Goal: Task Accomplishment & Management: Complete application form

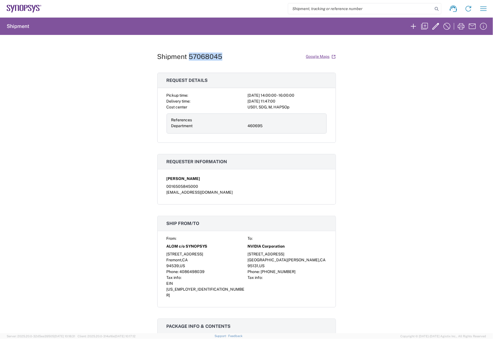
click at [32, 9] on icon at bounding box center [24, 9] width 35 height 8
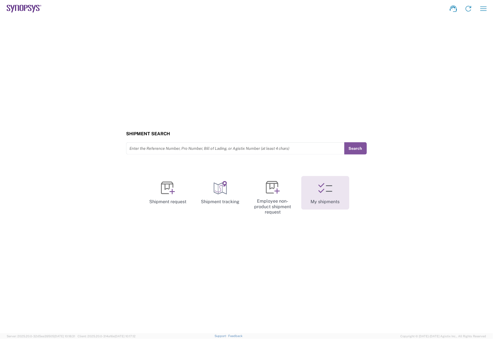
click at [315, 196] on link "My shipments" at bounding box center [326, 193] width 48 height 34
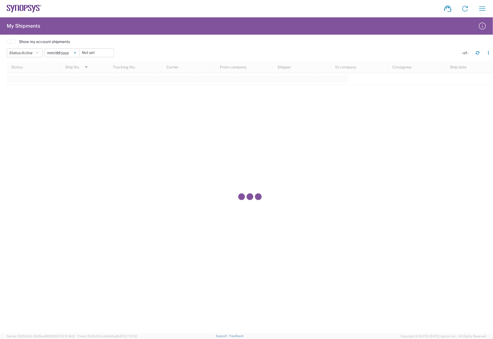
click at [78, 54] on svg-icon at bounding box center [75, 53] width 8 height 8
click at [42, 52] on button "Status: Active" at bounding box center [25, 52] width 36 height 9
click at [30, 81] on span "All" at bounding box center [39, 82] width 65 height 9
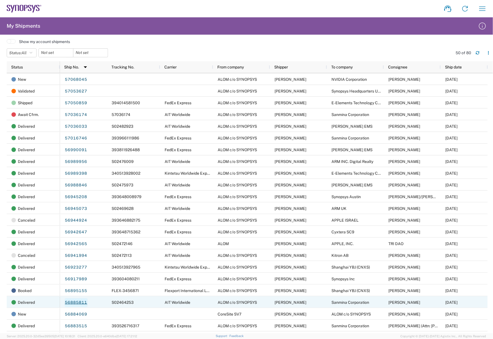
click at [87, 298] on link "56885811" at bounding box center [76, 302] width 23 height 9
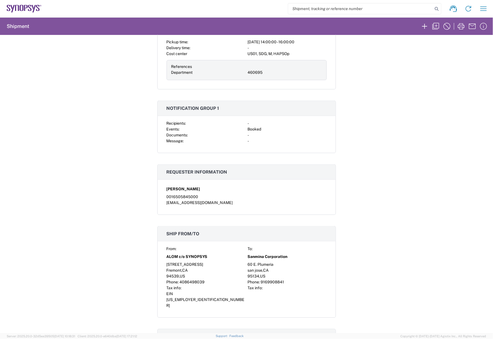
scroll to position [105, 0]
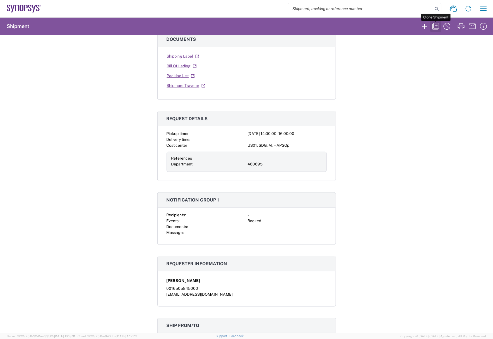
click at [437, 23] on icon "button" at bounding box center [436, 26] width 7 height 7
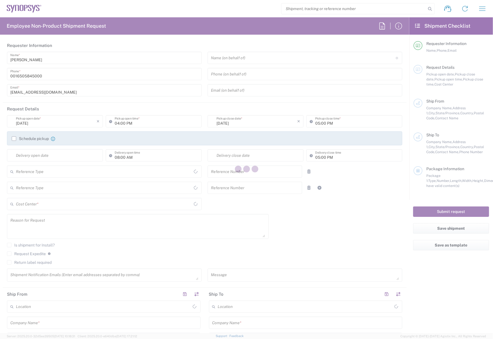
type input "Department"
type input "Delivered at Place"
type input "United States"
type input "02:00 PM"
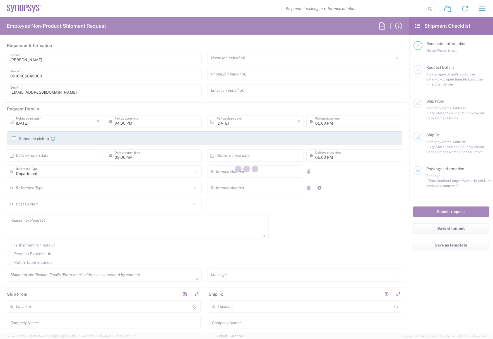
type input "04:00 PM"
type input "460695"
type textarea "REWORK"
type textarea "inventory-team@synopsys.com, jerryd@synopsys.com, rafael@synopsys.com, sabreen@…"
type input "ALOM c/o SYNOPSYS"
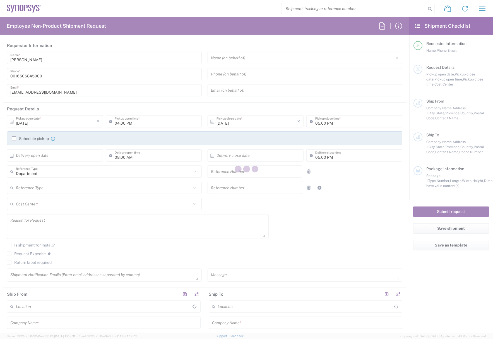
type input "[STREET_ADDRESS]"
type input "Fremont"
type input "California"
type input "94539"
type input "Nirali Trivedi"
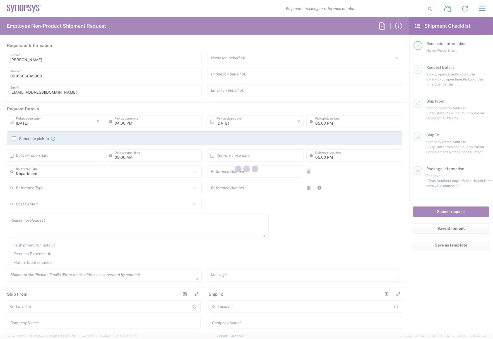
type input "4086498039"
type input "synopsyssupport@alom.com"
type input "Sanmina Corporation"
type input "60 E. Plumeria"
type input "san jose"
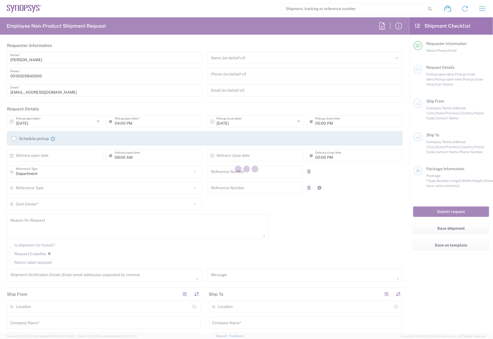
type input "California"
type input "95134"
type input "Joseph Guzman"
type input "9169908841"
type input "joseph.guzman@sanmina.com"
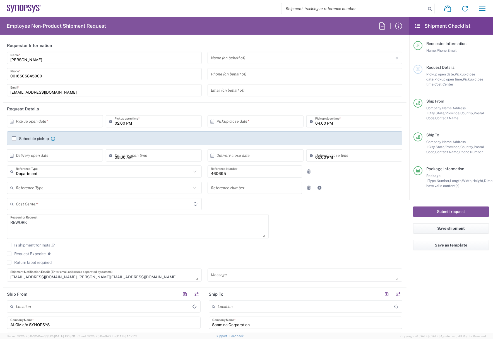
type input "Pallet(s) Standard (Not Stackable)"
type input "US01, SDG, M, HAPSOp 460695"
click at [174, 13] on div "Shipment request Shipment tracking Employee non-product shipment request My shi…" at bounding box center [267, 8] width 450 height 13
drag, startPoint x: 44, startPoint y: 220, endPoint x: -13, endPoint y: 218, distance: 56.7
click at [0, 218] on html "Shipment request Shipment tracking Employee non-product shipment request My shi…" at bounding box center [246, 169] width 493 height 339
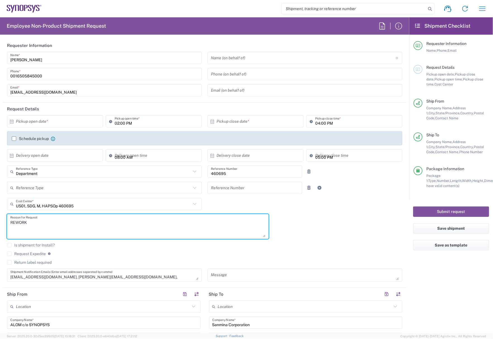
paste textarea "To support new B12 assembly test"
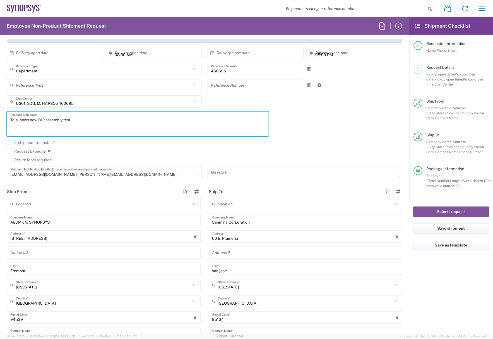
scroll to position [105, 0]
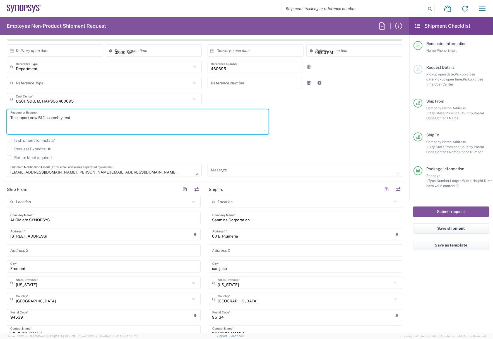
type textarea "To support new B12 assembly test"
click at [228, 167] on textarea at bounding box center [305, 170] width 188 height 10
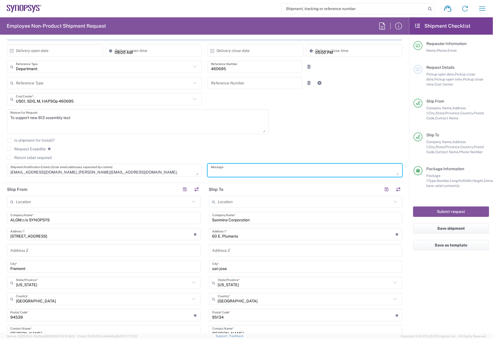
paste textarea "To support new B12 assembly test"
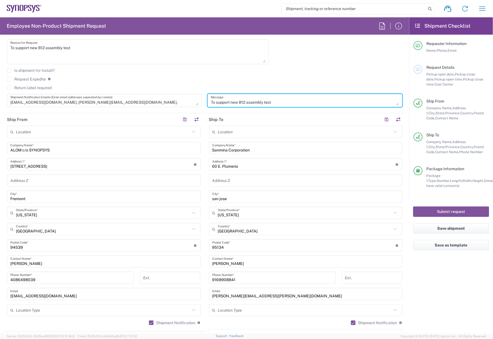
type textarea "To support new B12 assembly test"
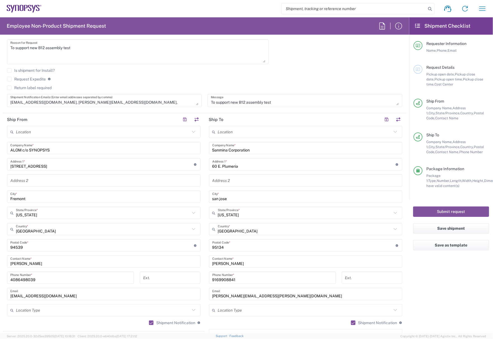
drag, startPoint x: 249, startPoint y: 264, endPoint x: 196, endPoint y: 267, distance: 53.4
click at [195, 266] on div "Ship From Location Aachen DE04 Agrate Brianza IT01 Aschheim DE02 Atlanta US60 A…" at bounding box center [205, 237] width 404 height 249
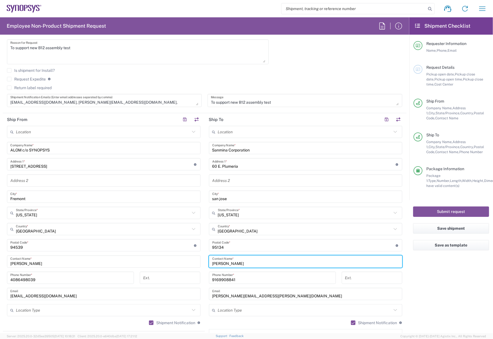
paste input "Lisa Ph"
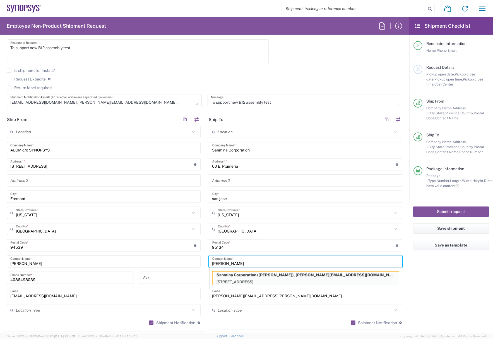
type input "Lisa Phan"
click at [269, 280] on p "60 E. Plumeria, san jose, CA, 95134, US" at bounding box center [306, 281] width 187 height 7
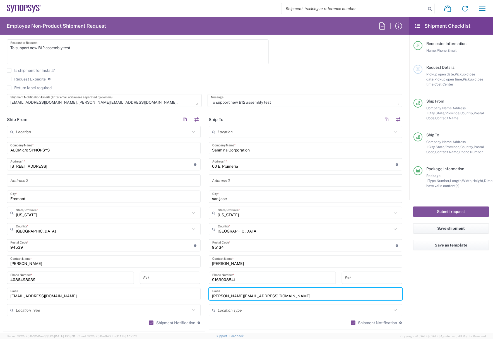
drag, startPoint x: 267, startPoint y: 291, endPoint x: 161, endPoint y: 295, distance: 105.9
click at [161, 294] on div "Ship From Location Aachen DE04 Agrate Brianza IT01 Aschheim DE02 Atlanta US60 A…" at bounding box center [205, 237] width 404 height 249
paste input "lisa.phan@sanmina"
type input "lisa.phan@sanmina.com"
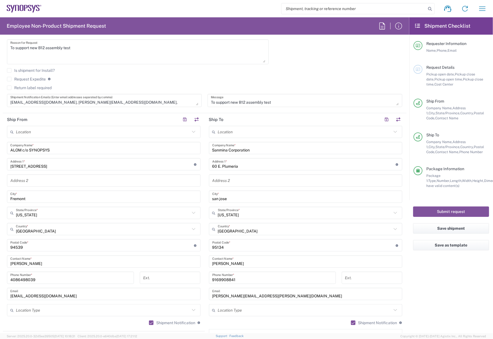
click at [305, 73] on div "Is shipment for Install?" at bounding box center [205, 72] width 396 height 8
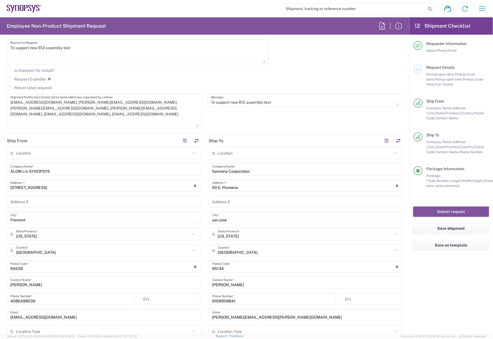
drag, startPoint x: 192, startPoint y: 104, endPoint x: 192, endPoint y: 125, distance: 21.2
click at [192, 125] on textarea "inventory-team@synopsys.com, jerryd@synopsys.com, rafael@synopsys.com, sabreen@…" at bounding box center [104, 110] width 188 height 31
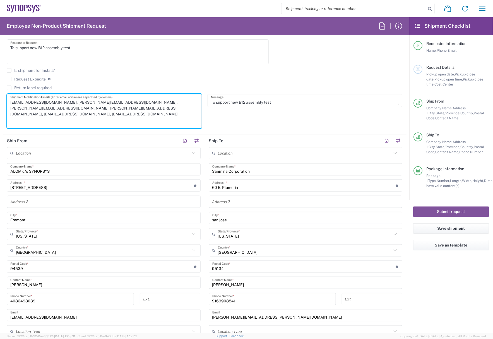
drag, startPoint x: 101, startPoint y: 108, endPoint x: 111, endPoint y: 99, distance: 13.2
click at [108, 98] on textarea "inventory-team@synopsys.com, jerryd@synopsys.com, rafael@synopsys.com, sabreen@…" at bounding box center [104, 110] width 188 height 31
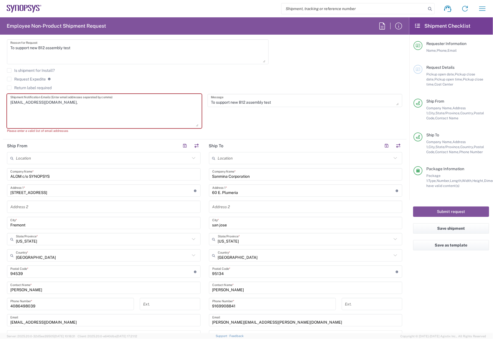
click at [106, 107] on textarea "inventory-team@synopsys.com," at bounding box center [104, 110] width 188 height 31
paste textarea "balasub@synopsys.com"
click at [138, 106] on textarea "inventory-team@synopsys.com, balasub@synopsys.com," at bounding box center [104, 110] width 188 height 31
paste textarea "Alex Tran <altran@synopsys.com>"
click at [184, 97] on textarea "inventory-team@synopsys.com, balasub@synopsys.com, Alex Tran <altran@synopsys.c…" at bounding box center [104, 110] width 188 height 31
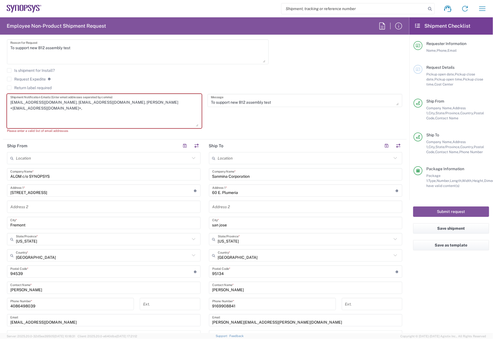
paste textarea "Jerry Miller <jmiller@synopsys.com>"
drag, startPoint x: 25, startPoint y: 108, endPoint x: 32, endPoint y: 129, distance: 22.0
click at [25, 110] on textarea "inventory-team@synopsys.com, balasub@synopsys.com, Alex Tran <altran@synopsys.c…" at bounding box center [104, 110] width 188 height 31
click at [174, 101] on textarea "inventory-team@synopsys.com, balasub@synopsys.com, Alex Tran <altran@synopsys.c…" at bounding box center [104, 110] width 188 height 31
click at [134, 101] on textarea "inventory-team@synopsys.com, balasub@synopsys.com, Alex Tran <altran@synopsys.c…" at bounding box center [104, 110] width 188 height 31
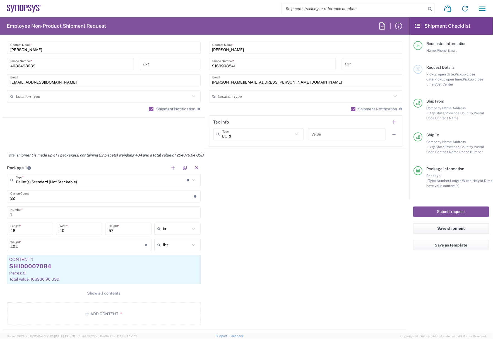
scroll to position [524, 0]
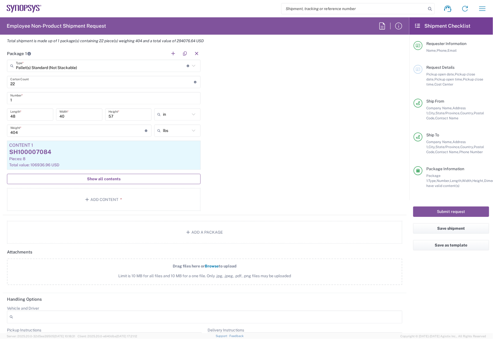
type textarea "inventory-team@synopsys.com, balasub@synopsys.com, altran@synopsys.com, jmiller…"
click at [114, 180] on span "Show all contents" at bounding box center [104, 178] width 34 height 5
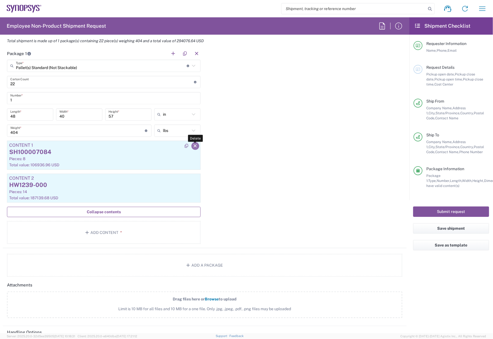
click at [194, 147] on icon "button" at bounding box center [195, 146] width 5 height 4
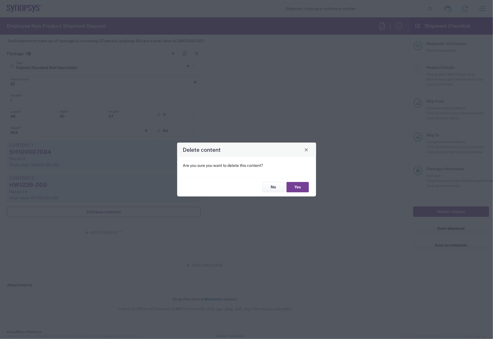
click at [300, 185] on button "Yes" at bounding box center [298, 187] width 22 height 10
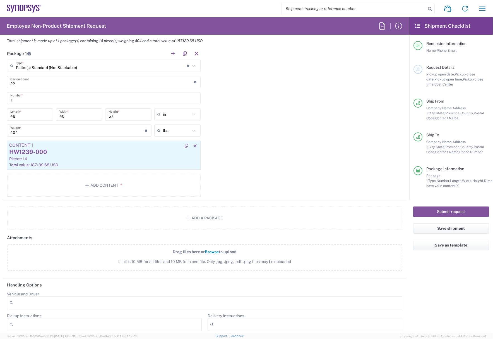
click at [108, 161] on div "Pieces: 14" at bounding box center [103, 158] width 189 height 5
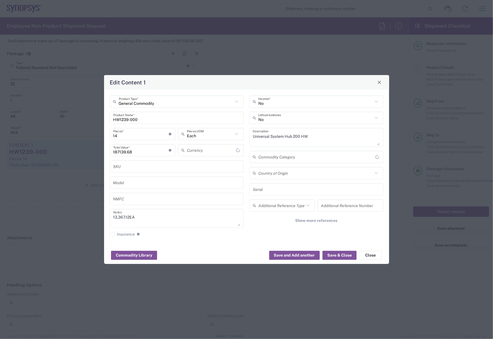
type input "US Dollar"
drag, startPoint x: 121, startPoint y: 121, endPoint x: 84, endPoint y: 130, distance: 38.3
click at [89, 126] on div "Edit Content 1 General Commodity Product Type * HW1239-000 Product Name * 14 Pi…" at bounding box center [246, 169] width 493 height 339
paste input "SH100006340"
type input "SH100006340"
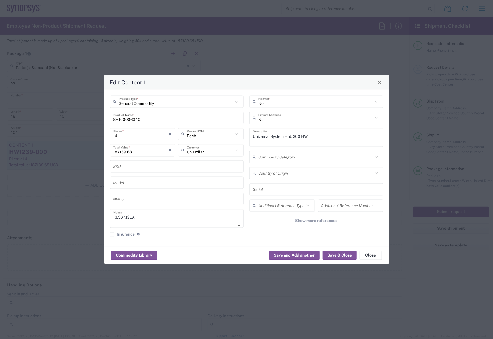
click at [326, 93] on div "General Commodity Product Type * SH100006340 Product Name * 14 Pieces * Number …" at bounding box center [246, 167] width 285 height 157
drag, startPoint x: 147, startPoint y: 220, endPoint x: 93, endPoint y: 220, distance: 53.6
click at [93, 220] on div "Edit Content 1 General Commodity Product Type * SH100006340 Product Name * 14 P…" at bounding box center [246, 169] width 493 height 339
paste textarea ",531.53"
type textarea "1,531.53"
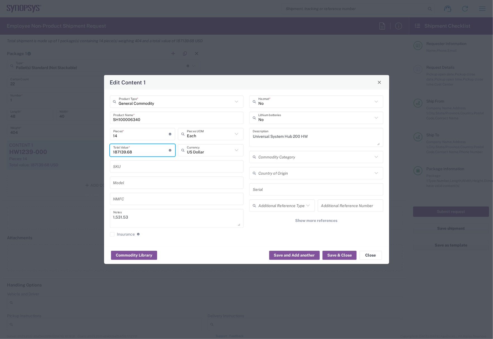
drag, startPoint x: 139, startPoint y: 151, endPoint x: 103, endPoint y: 150, distance: 36.3
click at [103, 150] on div "Edit Content 1 General Commodity Product Type * SH100006340 Product Name * 14 P…" at bounding box center [246, 169] width 493 height 339
paste input "531.53"
type input "1531.53"
drag, startPoint x: 123, startPoint y: 133, endPoint x: 92, endPoint y: 133, distance: 31.8
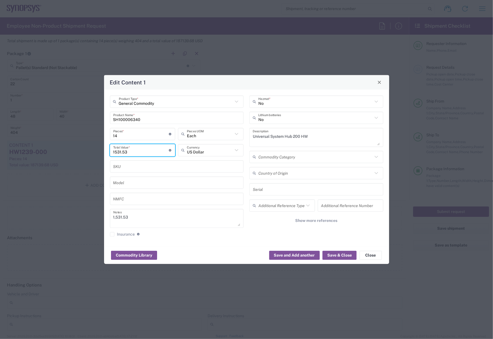
click at [92, 133] on div "Edit Content 1 General Commodity Product Type * SH100006340 Product Name * 14 P…" at bounding box center [246, 169] width 493 height 339
type input "1"
type input "109.4"
type input "1"
drag, startPoint x: 130, startPoint y: 150, endPoint x: 80, endPoint y: 152, distance: 49.8
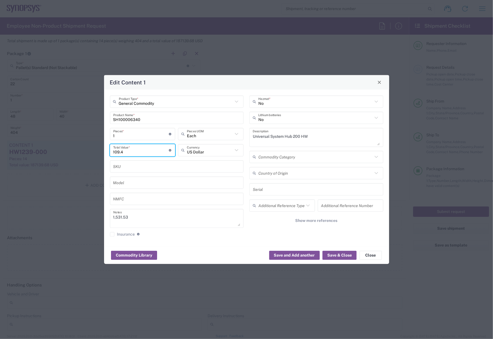
click at [81, 151] on div "Edit Content 1 General Commodity Product Type * SH100006340 Product Name * 1 Pi…" at bounding box center [246, 169] width 493 height 339
paste input "531.53"
type input "1531.53"
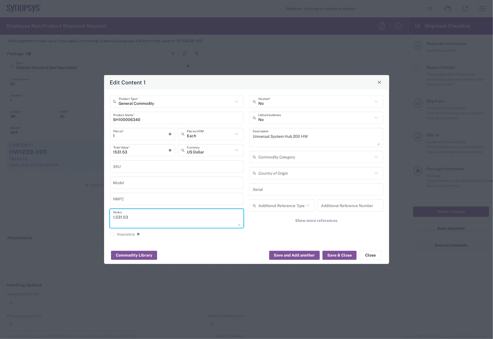
click at [147, 214] on textarea "1,531.53" at bounding box center [176, 218] width 127 height 16
type textarea "1,531.53ea"
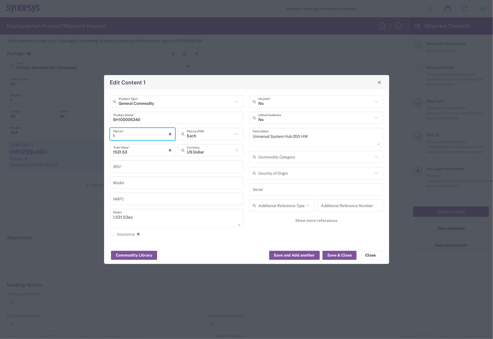
drag, startPoint x: 135, startPoint y: 129, endPoint x: 55, endPoint y: 133, distance: 79.7
click at [58, 132] on div "Edit Content 1 General Commodity Product Type * SH100006340 Product Name * 1 Pi…" at bounding box center [246, 169] width 493 height 339
type input "4"
type input "6126.12"
type input "4"
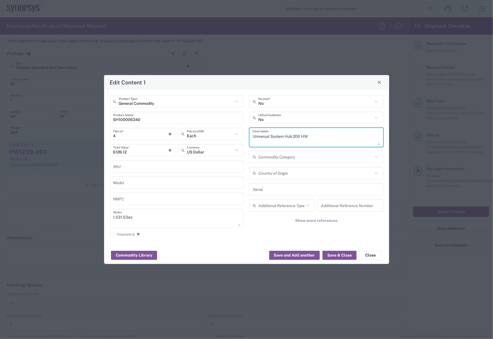
drag, startPoint x: 221, startPoint y: 128, endPoint x: 203, endPoint y: 126, distance: 17.9
click at [203, 126] on div "General Commodity Product Type * SH100006340 Product Name * 4 Pieces * Number o…" at bounding box center [247, 167] width 280 height 145
paste textarea "CLK_HUB_2-10_Packaged_product"
type textarea "CLK_HUB_2-10_Packaged_product"
click at [335, 256] on button "Save & Close" at bounding box center [340, 255] width 34 height 9
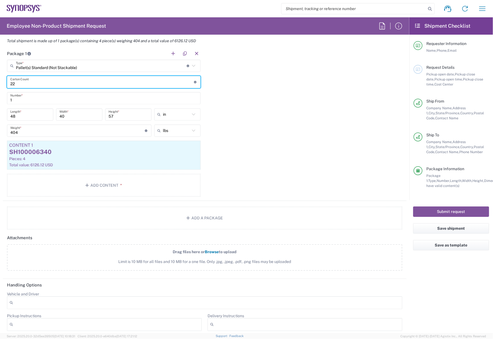
drag, startPoint x: 41, startPoint y: 80, endPoint x: -25, endPoint y: 86, distance: 66.2
click at [0, 86] on html "Shipment request Shipment tracking Employee non-product shipment request My shi…" at bounding box center [246, 169] width 493 height 339
type input "1"
click at [43, 69] on input "text" at bounding box center [101, 66] width 171 height 10
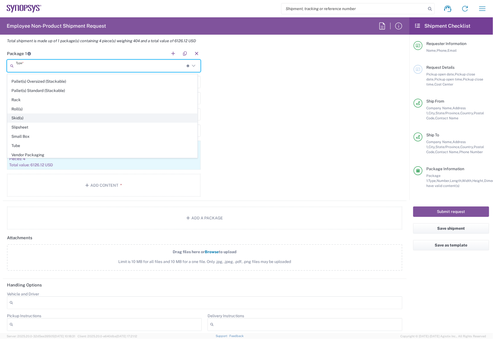
scroll to position [269, 0]
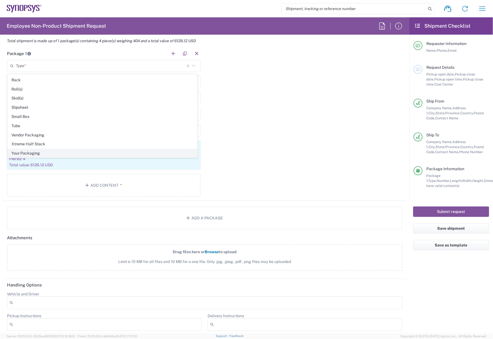
click at [41, 149] on span "Your Packaging" at bounding box center [103, 153] width 190 height 9
type input "Your Packaging"
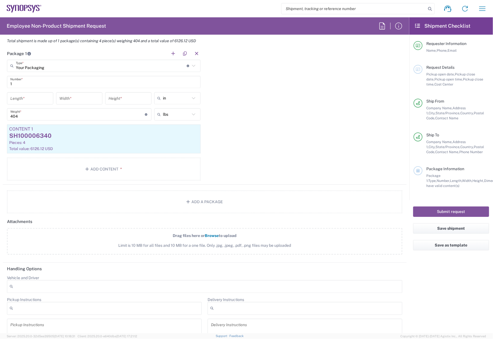
click at [290, 105] on div "Package 1 Your Packaging Type * Material used to package goods Pallet(s) Standa…" at bounding box center [205, 115] width 404 height 137
drag, startPoint x: 43, startPoint y: 115, endPoint x: -43, endPoint y: 119, distance: 85.8
click at [0, 119] on html "Shipment request Shipment tracking Employee non-product shipment request My shi…" at bounding box center [246, 169] width 493 height 339
type input "100"
click at [299, 161] on div "Package 1 Your Packaging Type * Material used to package goods Pallet(s) Standa…" at bounding box center [205, 115] width 404 height 137
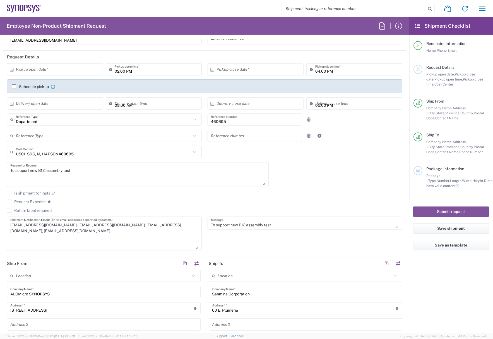
scroll to position [0, 0]
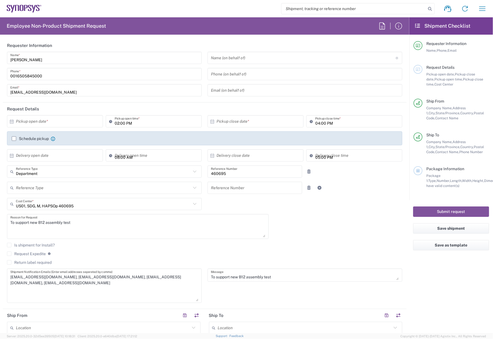
click at [34, 120] on input "text" at bounding box center [56, 121] width 81 height 10
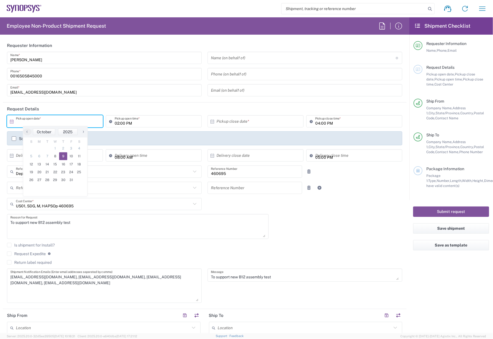
click at [65, 157] on span "9" at bounding box center [63, 156] width 8 height 8
type input "10/09/2025"
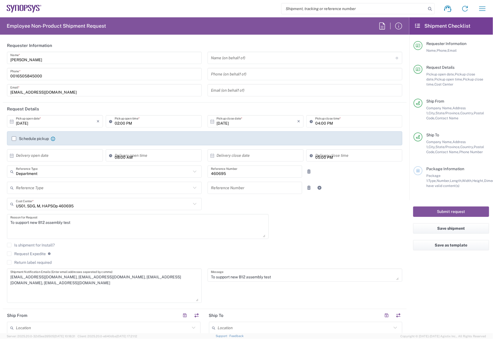
click at [337, 235] on div "10/09/2025 × Pickup open date * Cancel Apply 02:00 PM Pickup open time * 10/09/…" at bounding box center [205, 211] width 402 height 192
click at [441, 216] on button "Submit request" at bounding box center [452, 211] width 76 height 10
click at [331, 207] on div "10/09/2025 × Pickup open date * Cancel Apply 02:00 PM Pickup open time * 10/09/…" at bounding box center [205, 211] width 402 height 192
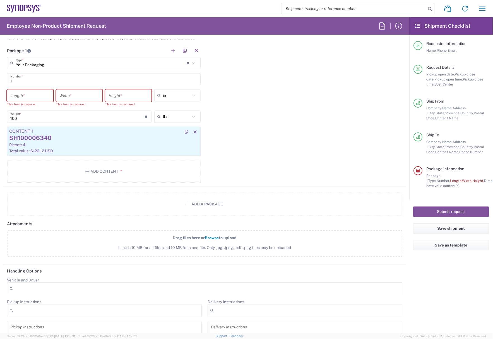
scroll to position [524, 0]
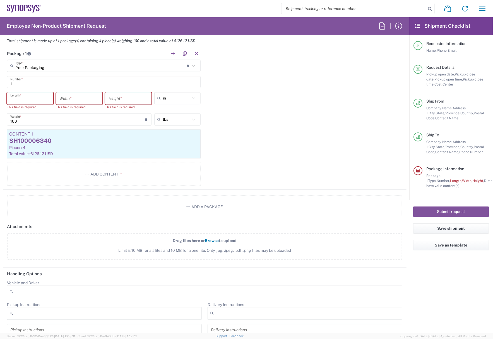
click at [24, 94] on input "number" at bounding box center [30, 99] width 40 height 10
type input "48"
type input "40"
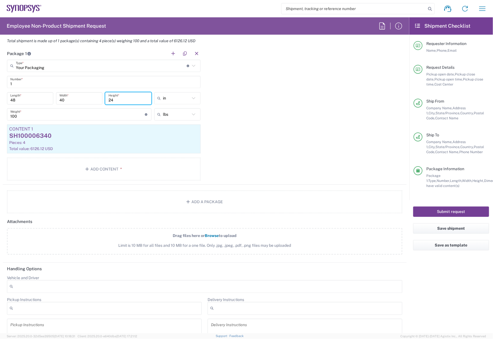
type input "24"
click at [456, 213] on button "Submit request" at bounding box center [452, 211] width 76 height 10
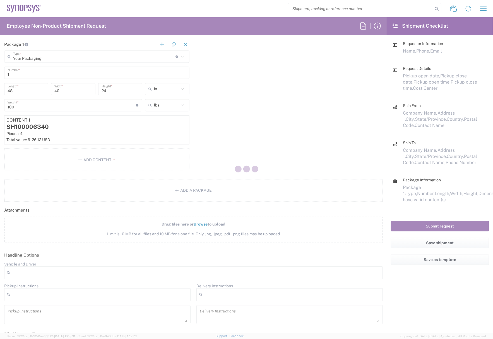
scroll to position [514, 0]
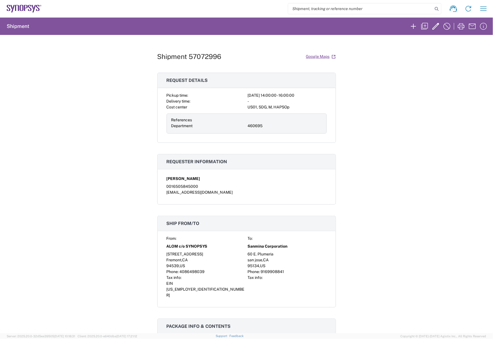
click at [197, 53] on h1 "Shipment 57072996" at bounding box center [189, 56] width 64 height 8
copy h1 "57072996"
